Goal: Transaction & Acquisition: Obtain resource

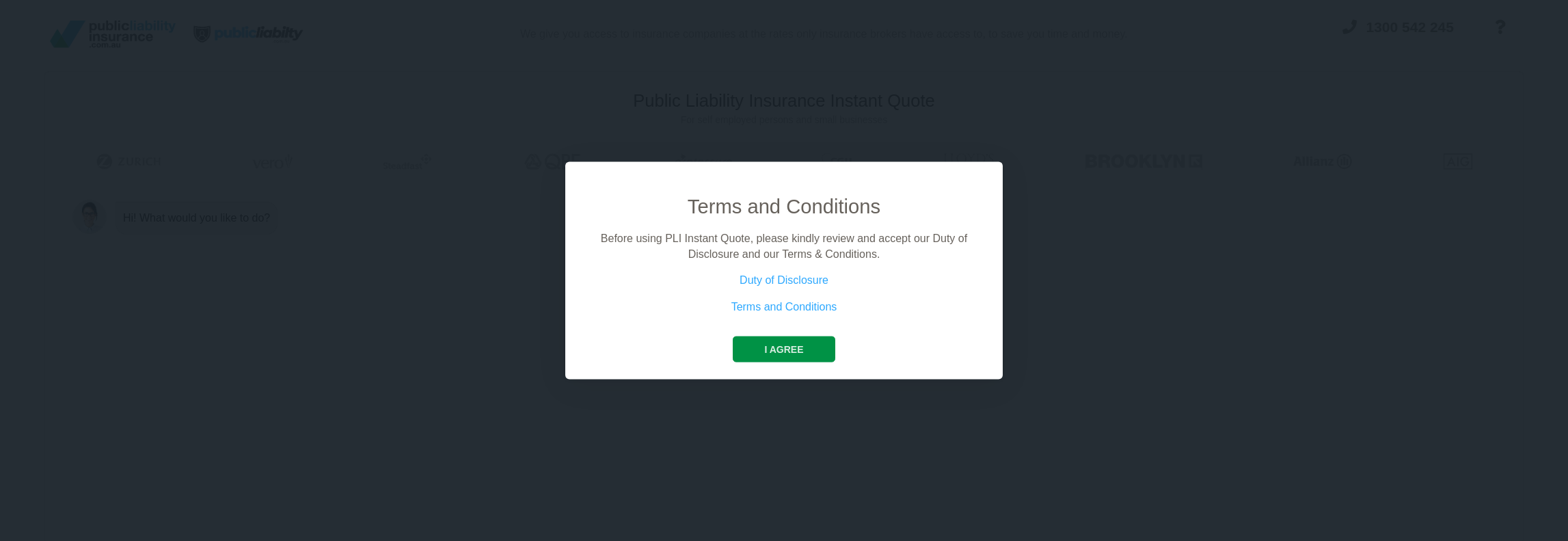
click at [818, 342] on button "I agree" at bounding box center [783, 349] width 102 height 26
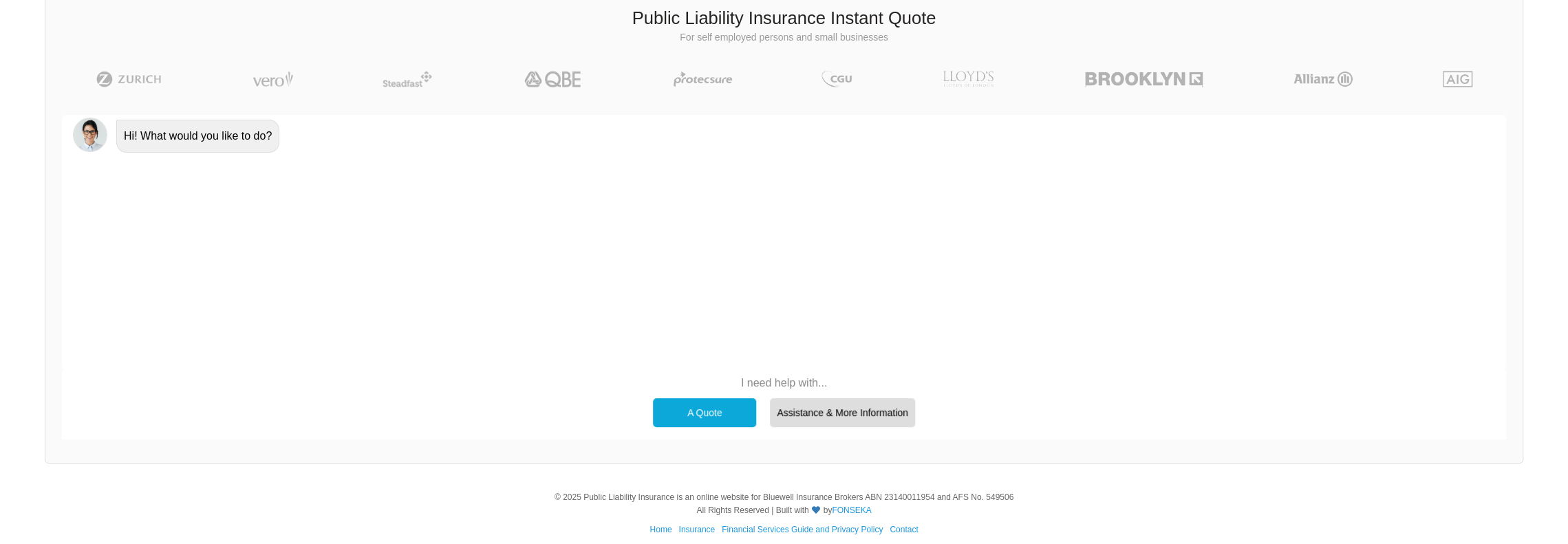
scroll to position [94, 0]
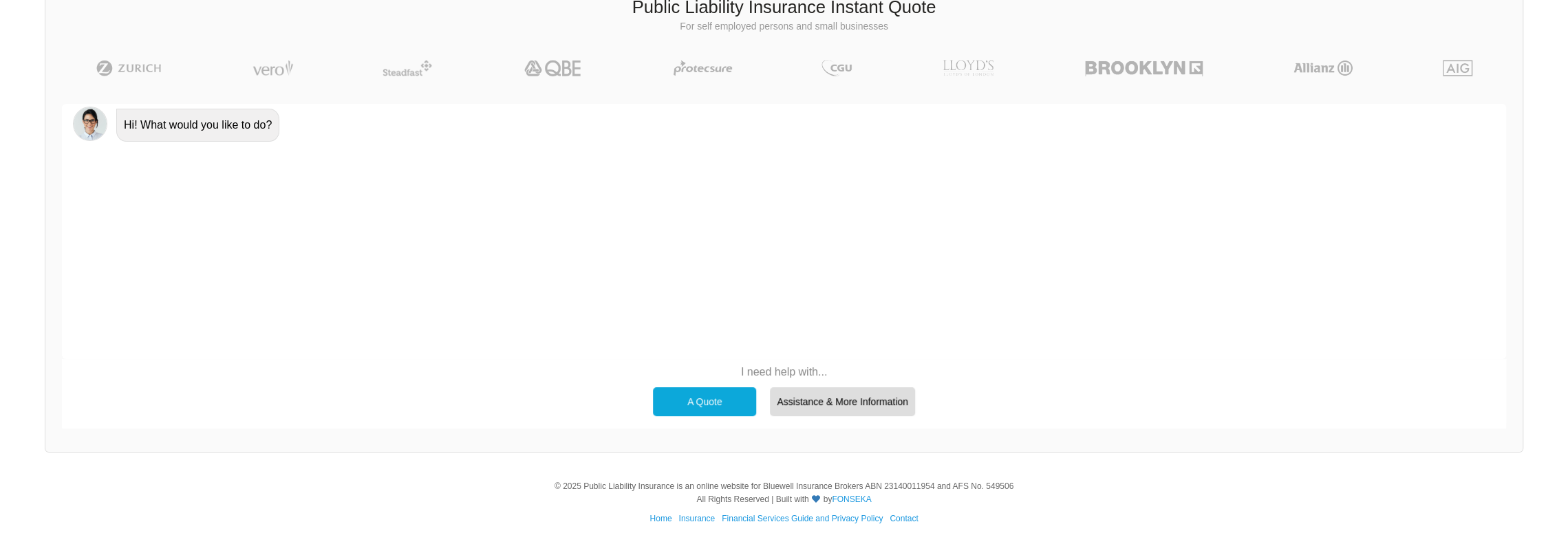
click at [692, 394] on div "A Quote" at bounding box center [704, 401] width 103 height 29
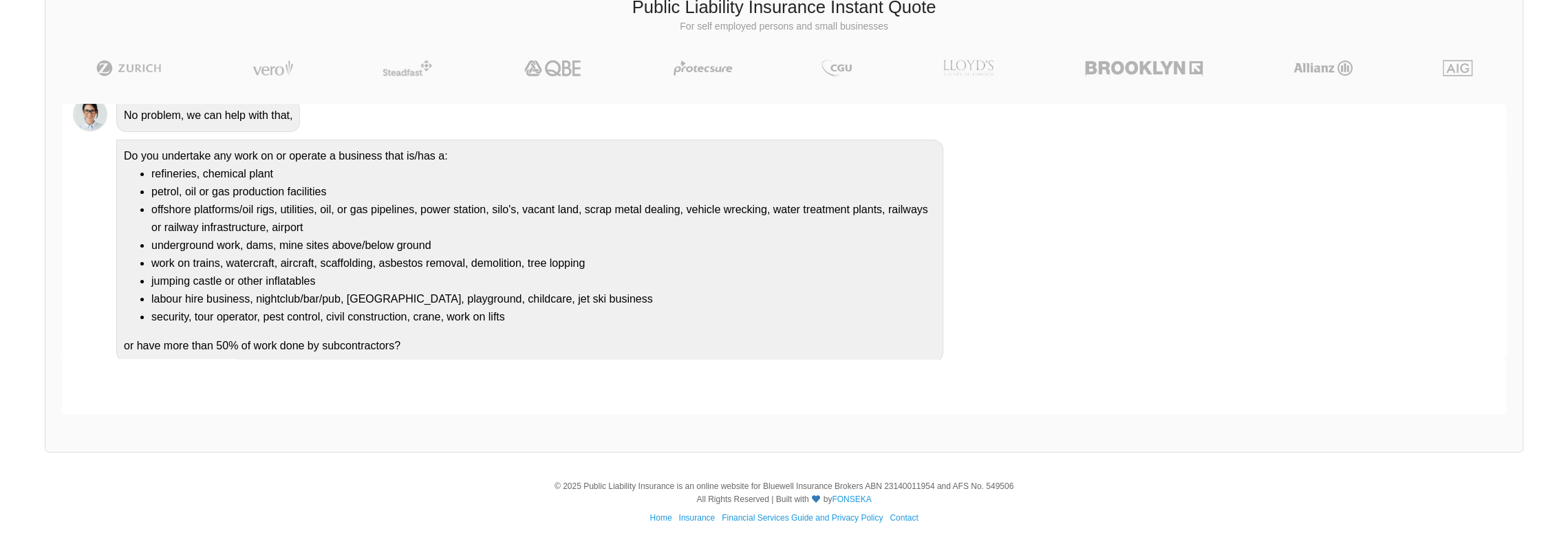
scroll to position [106, 0]
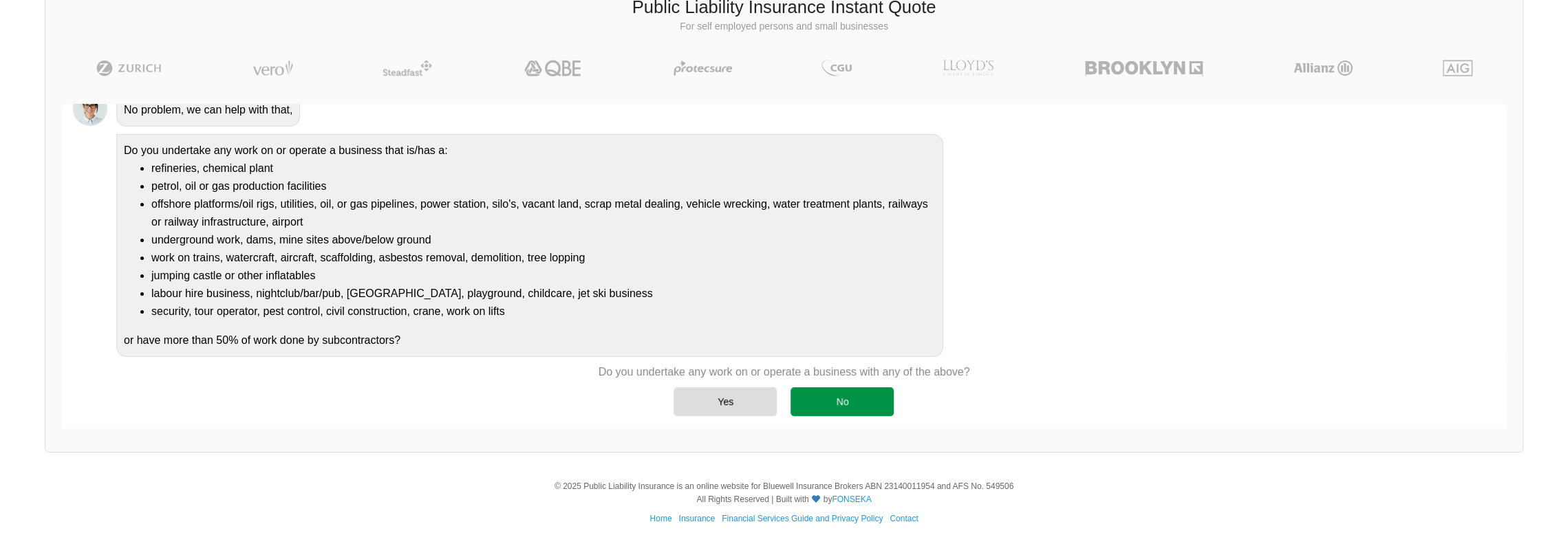
click at [794, 407] on div "No" at bounding box center [842, 401] width 103 height 29
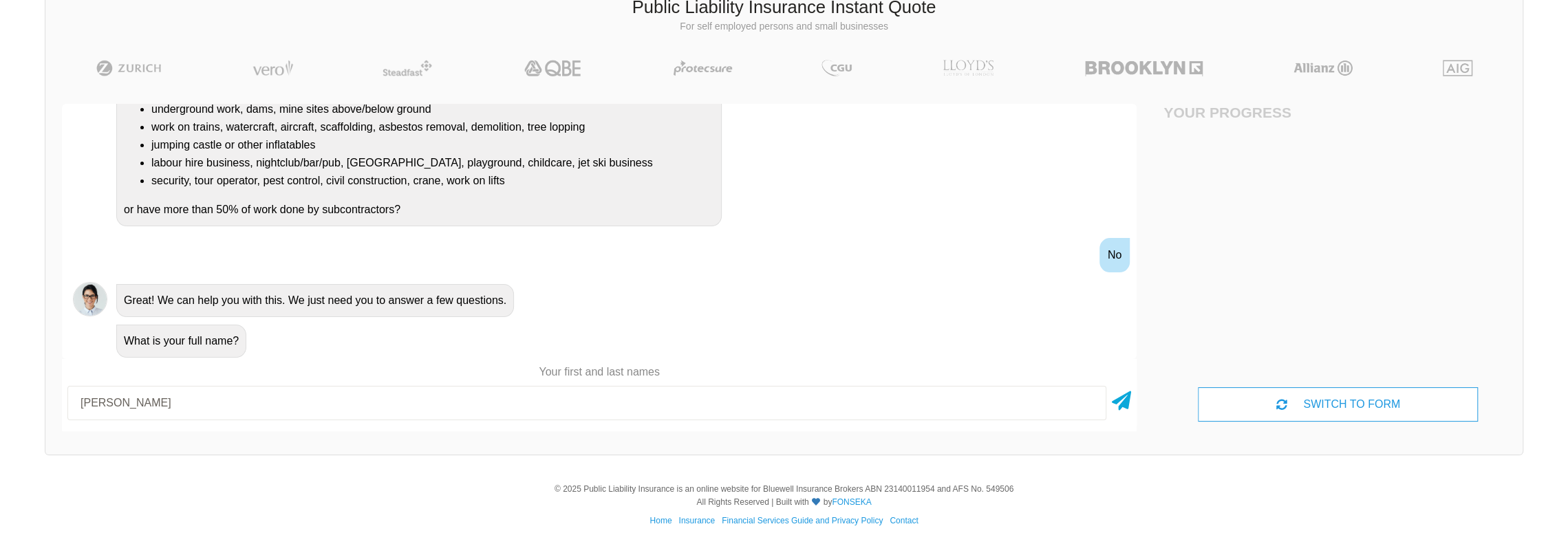
scroll to position [96, 0]
type input "[PERSON_NAME]"
click at [1130, 407] on div at bounding box center [1121, 401] width 19 height 35
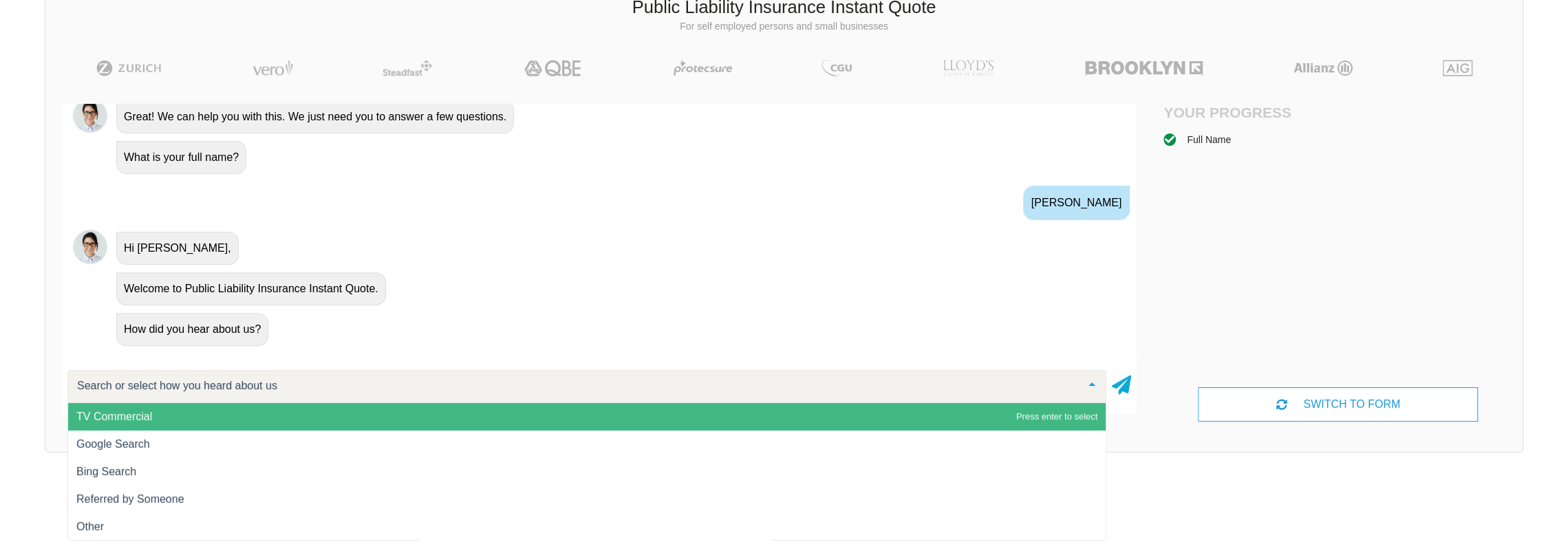
scroll to position [421, 0]
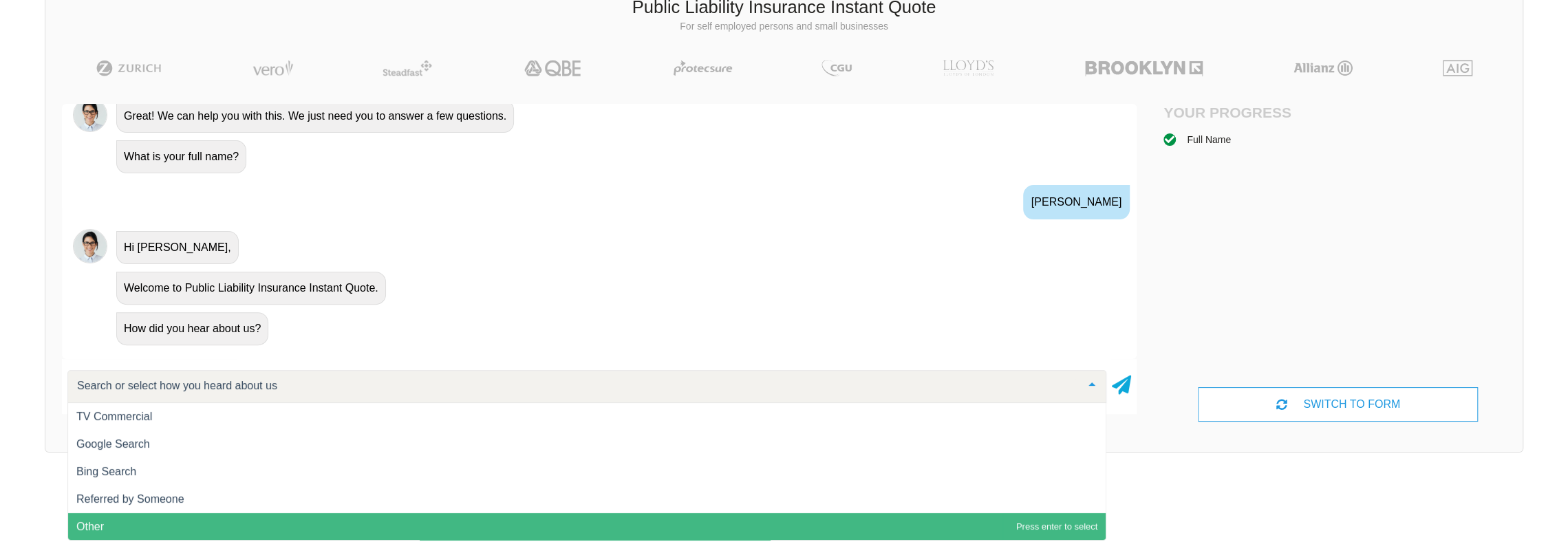
click at [193, 513] on span "Other" at bounding box center [587, 526] width 1038 height 28
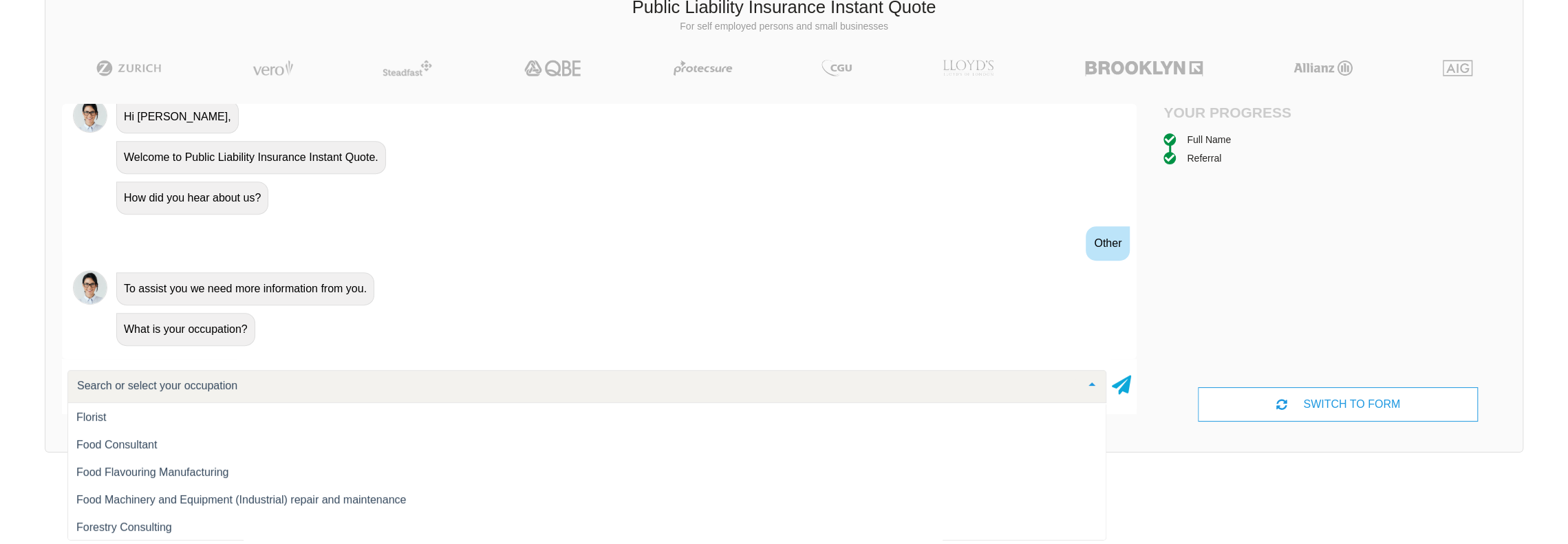
scroll to position [7515, 0]
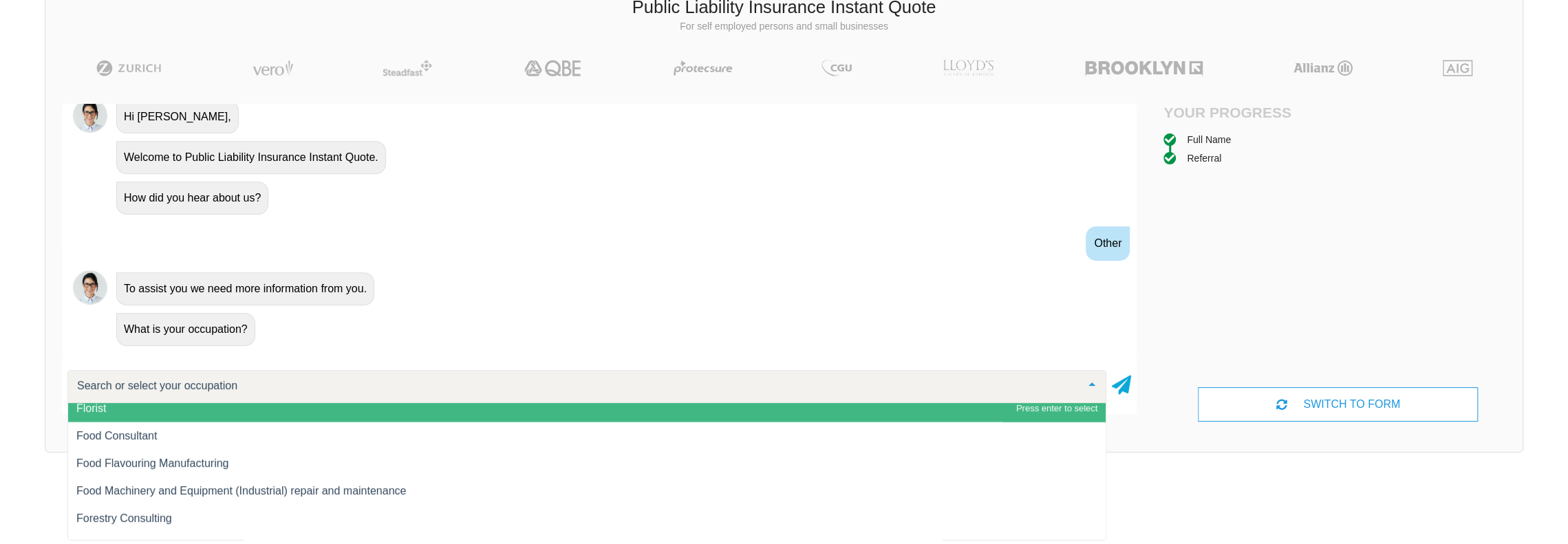
type input "s"
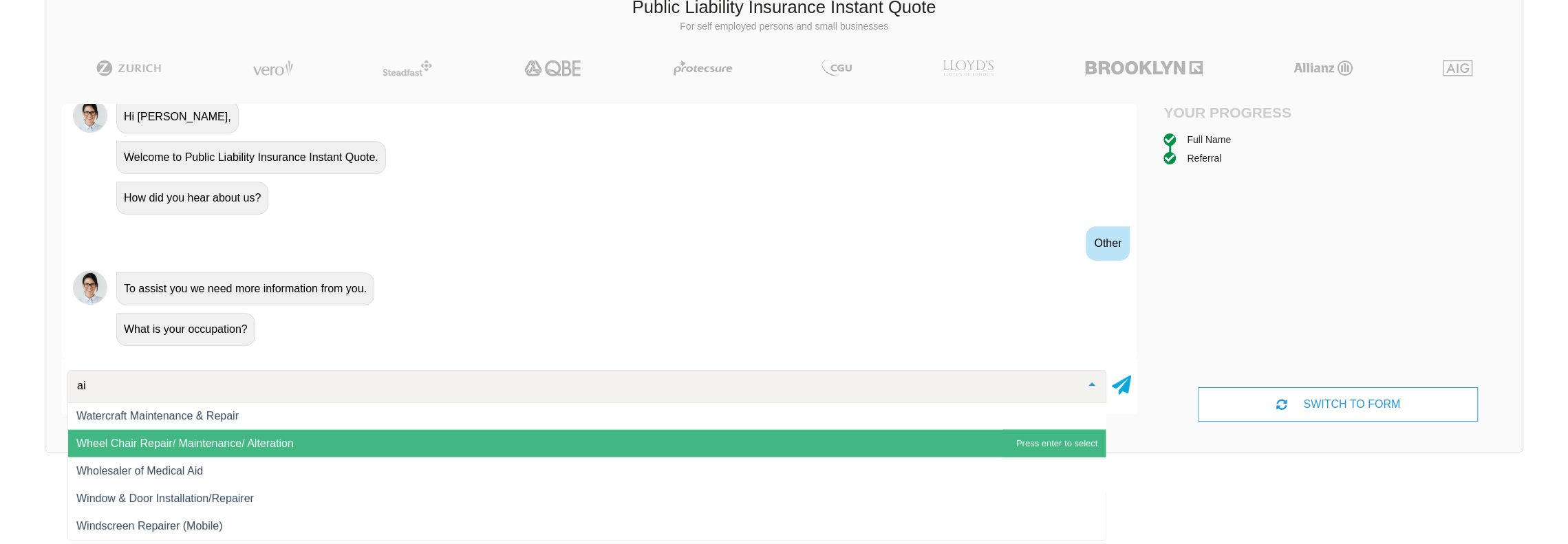
scroll to position [3052, 0]
type input "air"
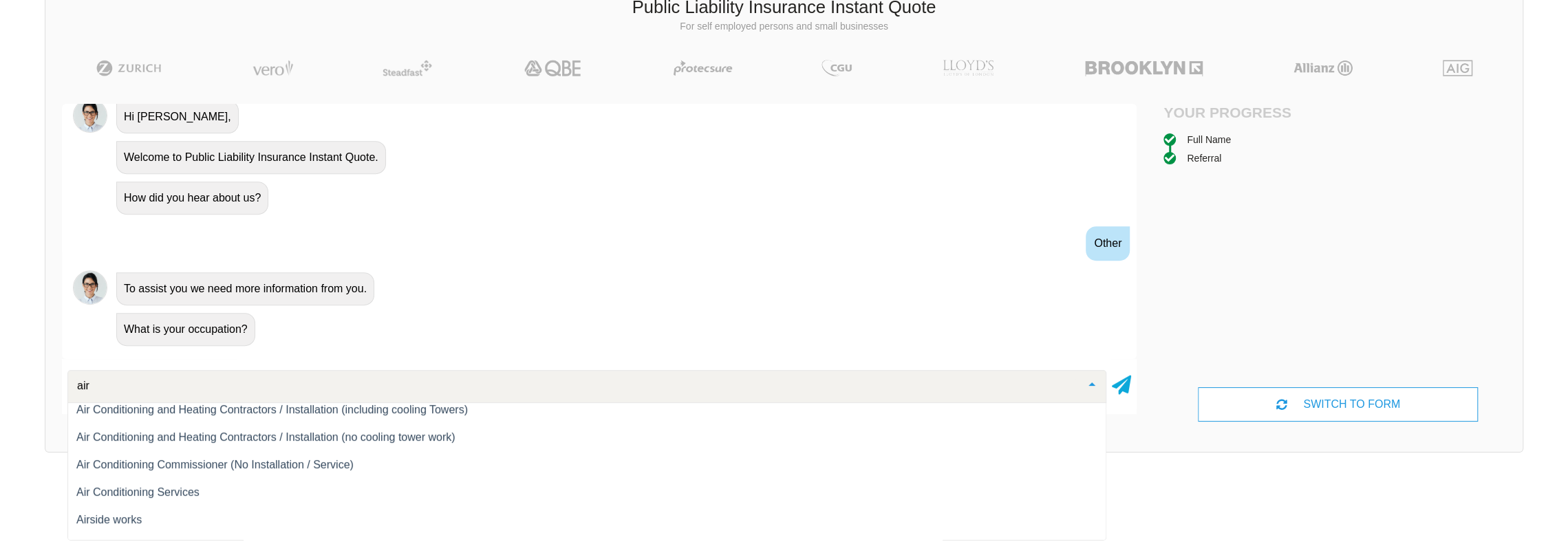
scroll to position [0, 0]
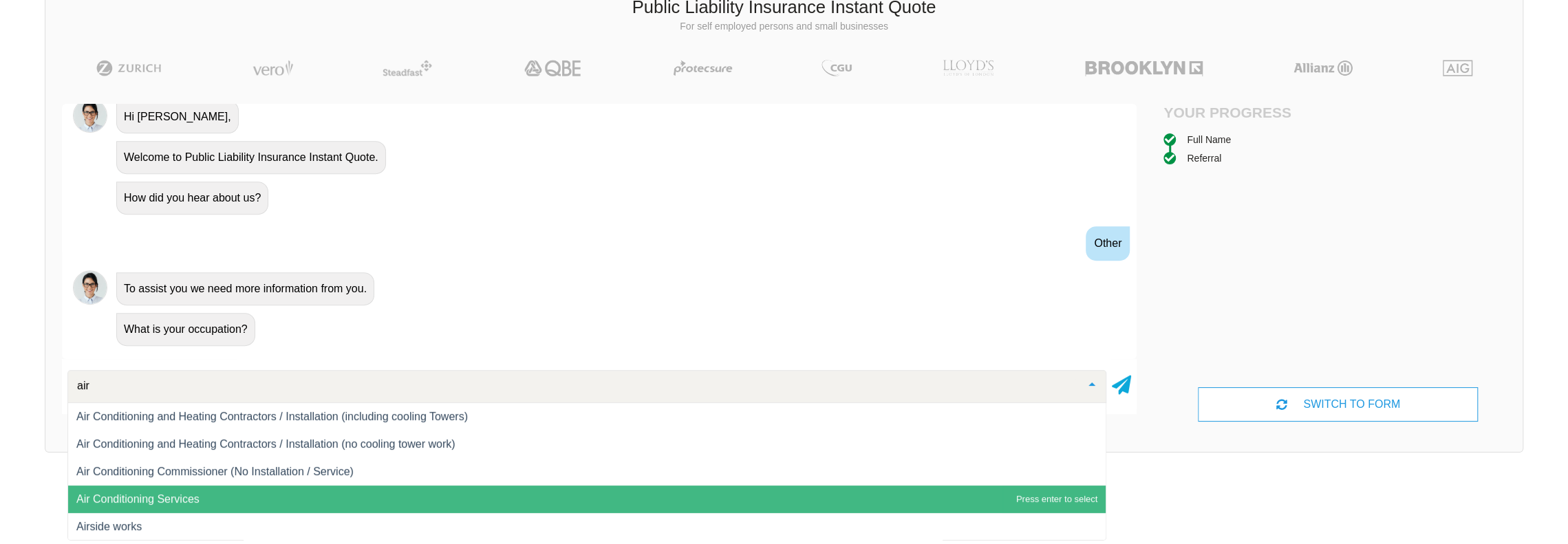
click at [288, 490] on span "Air Conditioning Services" at bounding box center [587, 498] width 1038 height 28
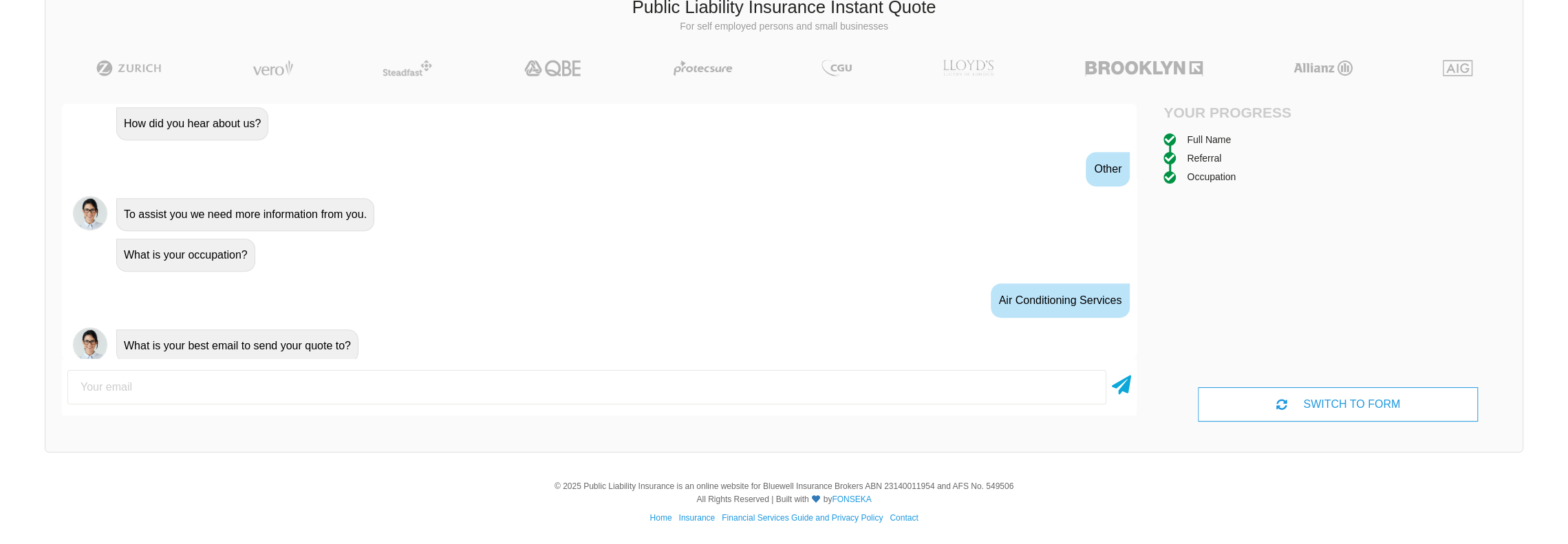
scroll to position [627, 0]
click at [255, 378] on input "email" at bounding box center [587, 387] width 1039 height 35
type input "[EMAIL_ADDRESS][DOMAIN_NAME]"
click at [1124, 388] on icon at bounding box center [1121, 381] width 19 height 24
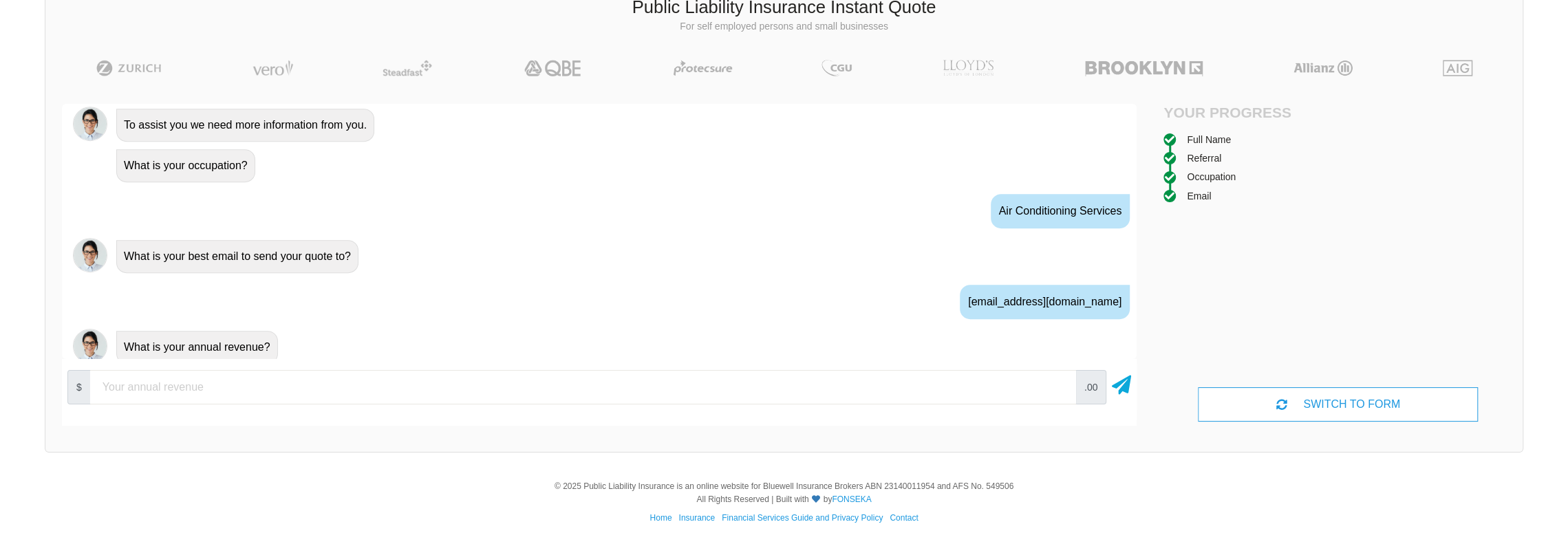
scroll to position [718, 0]
type input "100000"
click at [1130, 390] on icon at bounding box center [1121, 381] width 19 height 24
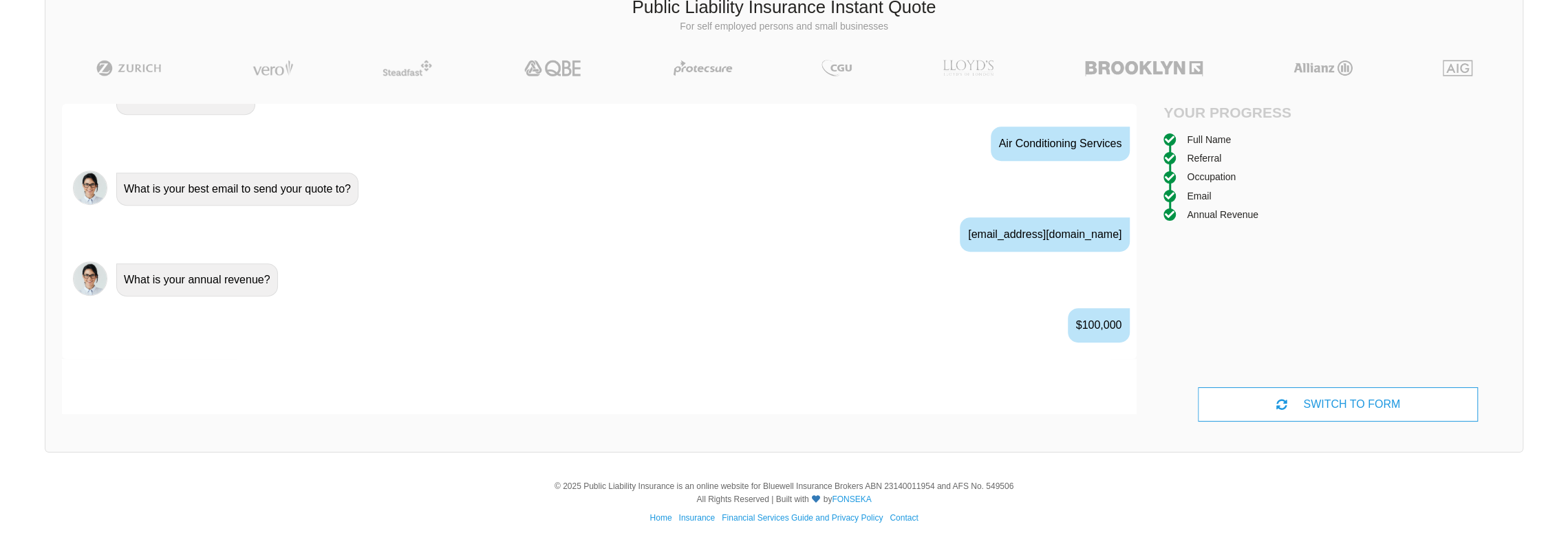
scroll to position [807, 0]
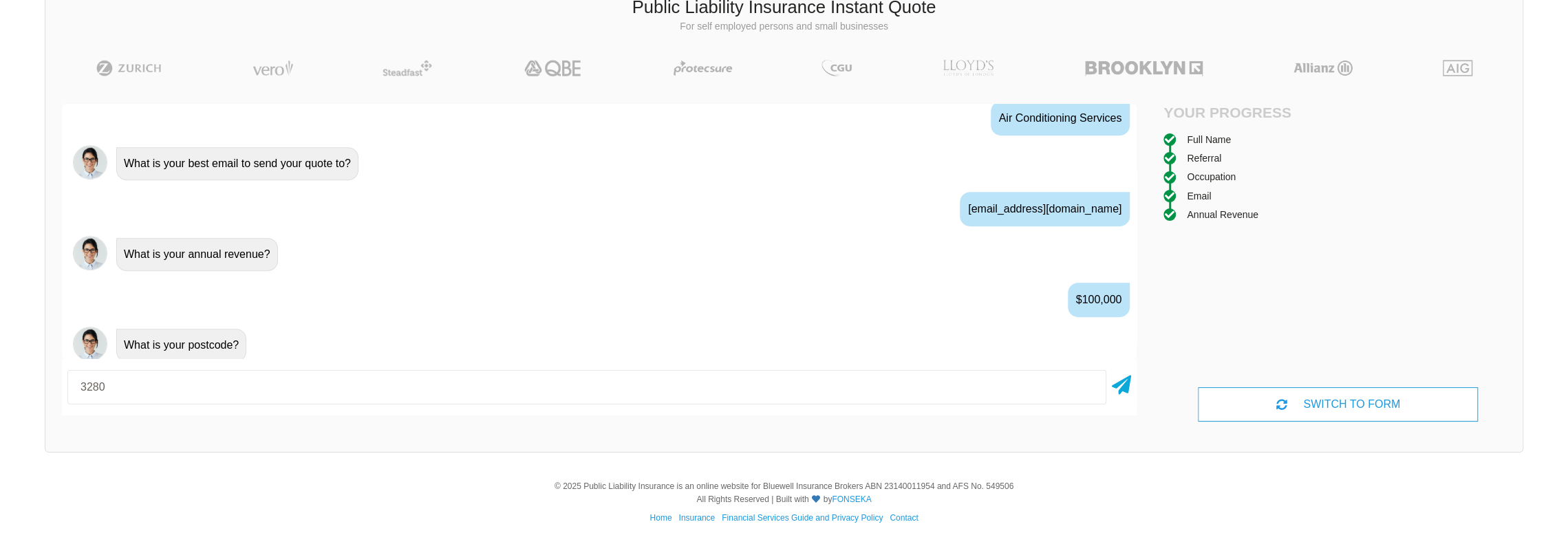
type input "3280"
click at [1108, 388] on div "3280" at bounding box center [600, 387] width 1075 height 46
click at [1119, 388] on icon at bounding box center [1121, 381] width 19 height 24
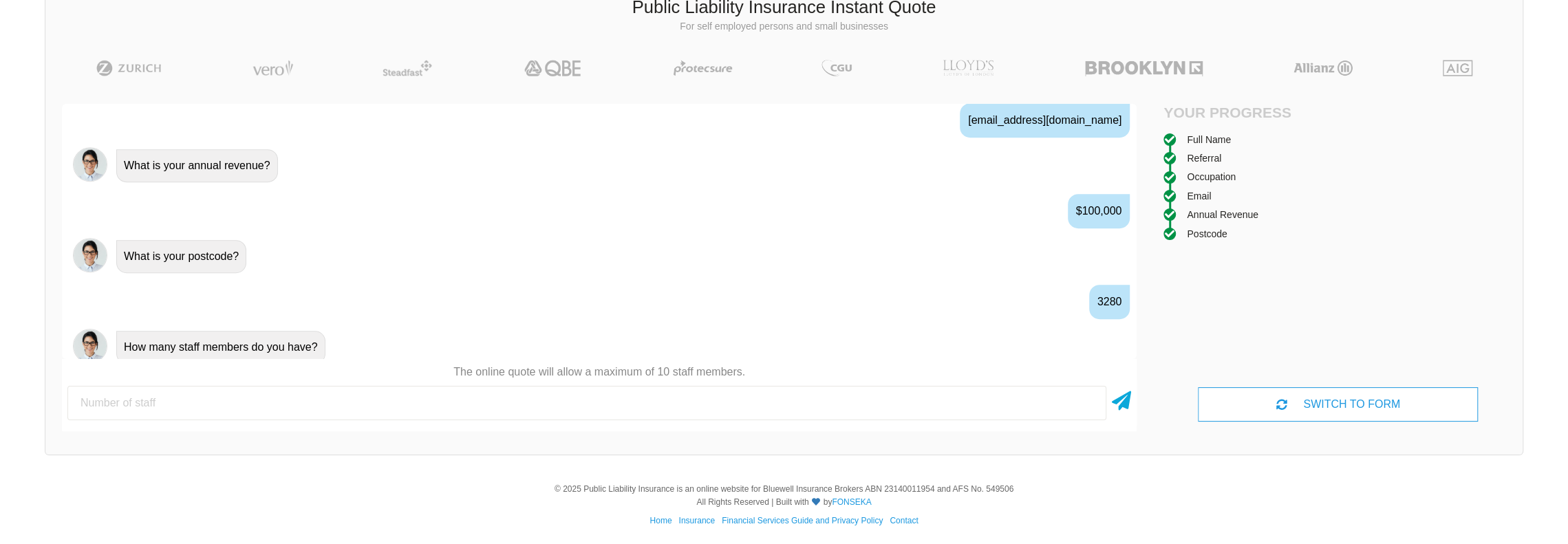
scroll to position [898, 0]
type input "1"
click at [1119, 388] on icon at bounding box center [1121, 398] width 19 height 24
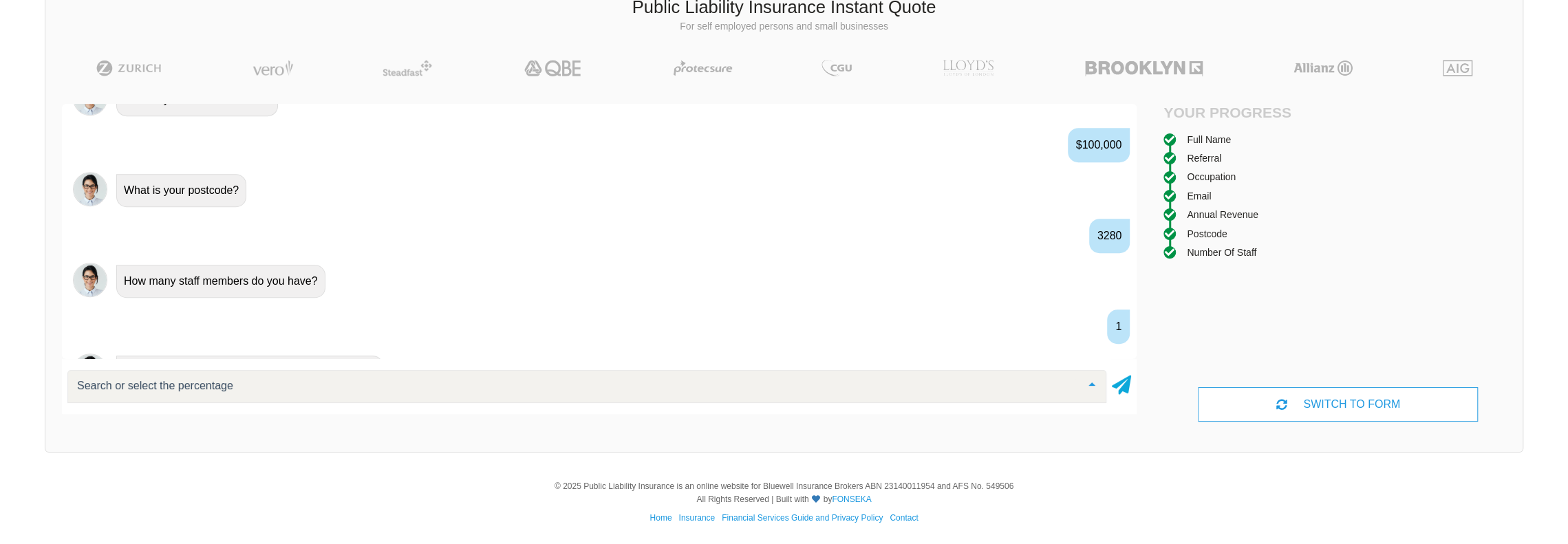
scroll to position [988, 0]
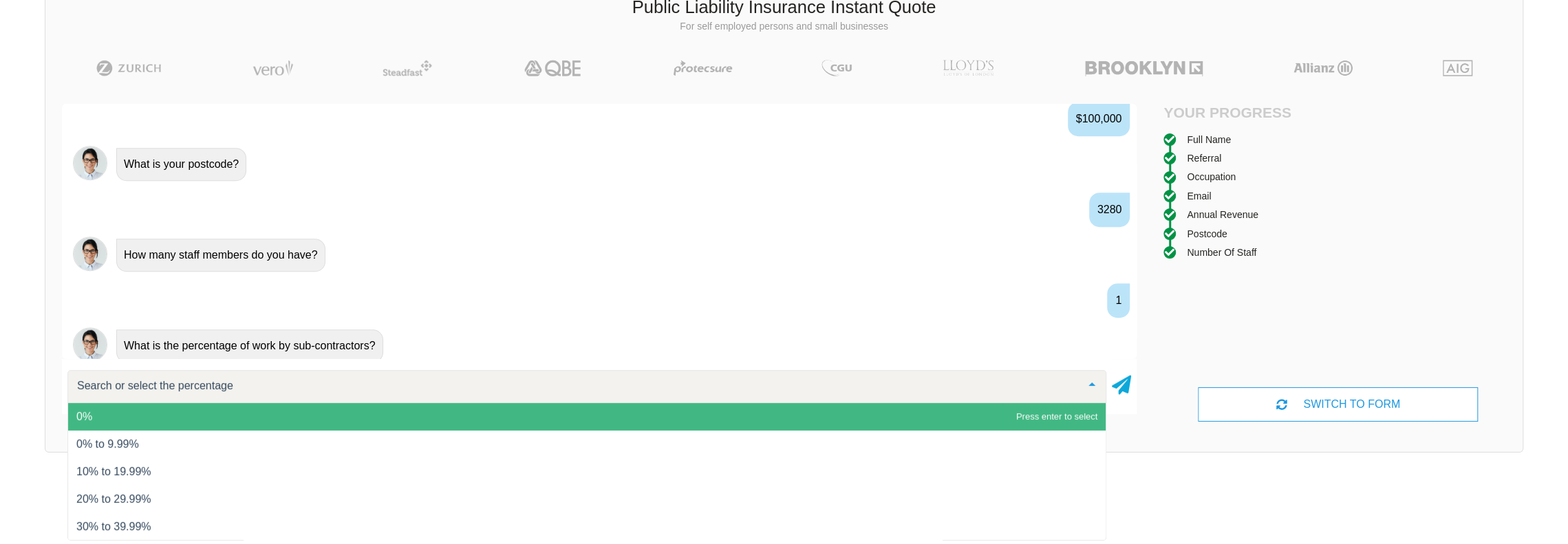
click at [972, 418] on span "0%" at bounding box center [587, 416] width 1038 height 28
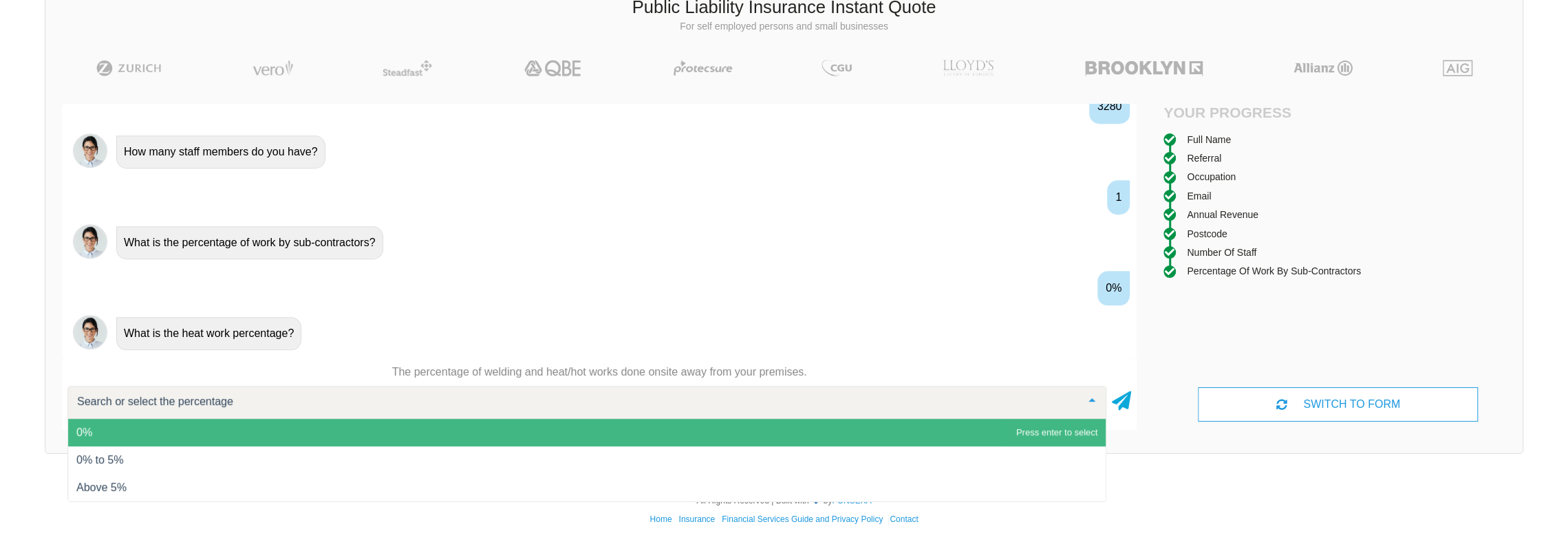
scroll to position [1093, 0]
click at [342, 432] on span "0%" at bounding box center [587, 432] width 1038 height 28
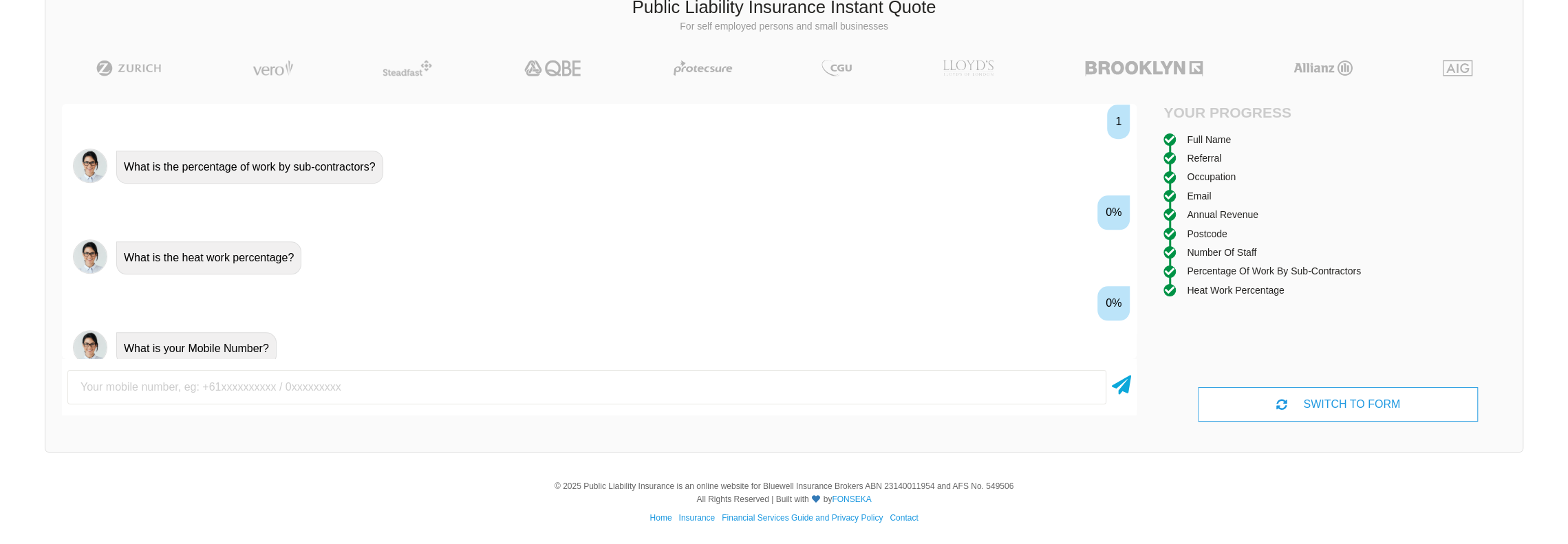
scroll to position [1168, 0]
type input "0400286909"
click at [1120, 377] on icon at bounding box center [1121, 381] width 19 height 24
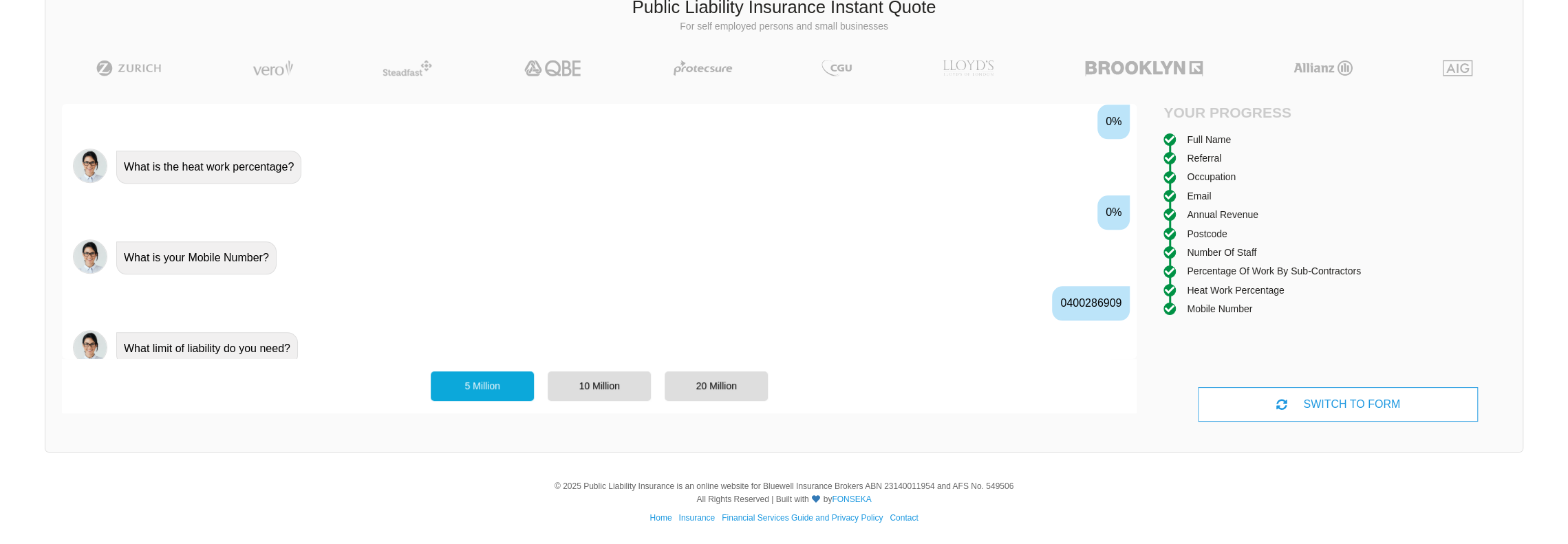
scroll to position [1259, 0]
click at [587, 379] on div "10 Million" at bounding box center [599, 385] width 103 height 29
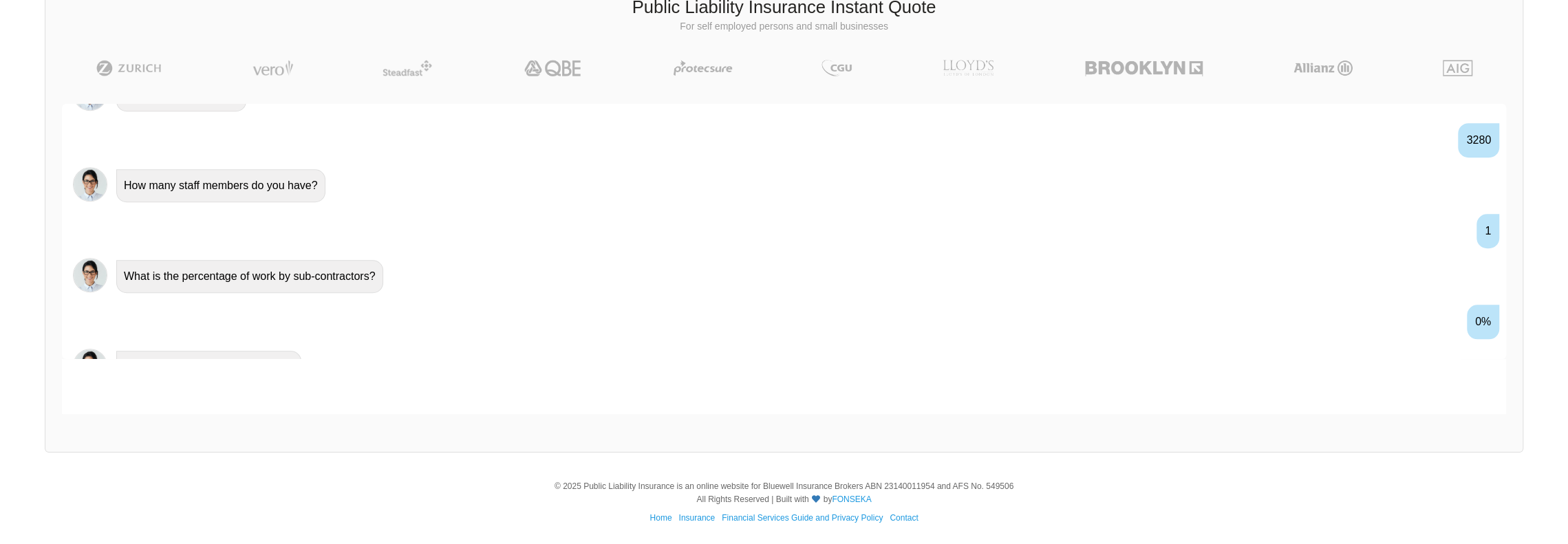
scroll to position [1421, 0]
